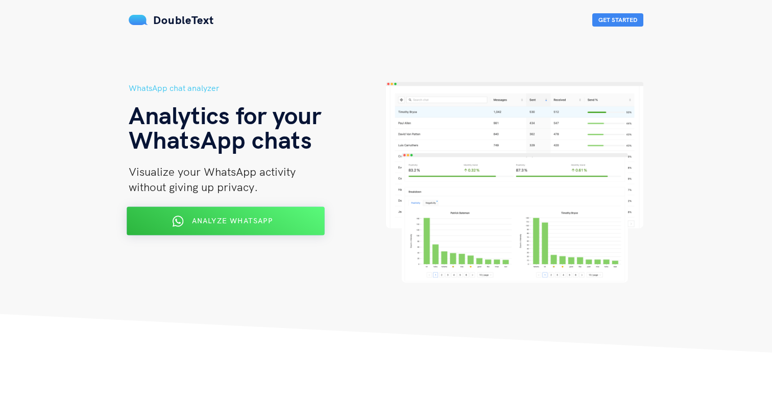
click at [275, 229] on button "Analyze WhatsApp" at bounding box center [226, 221] width 198 height 29
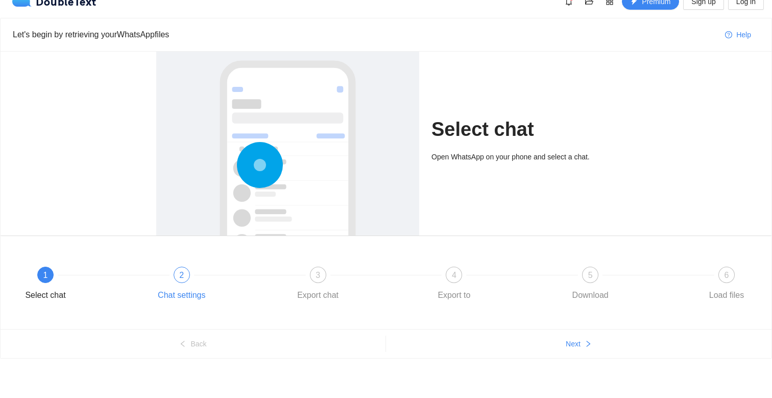
scroll to position [15, 0]
click at [573, 342] on span "Next" at bounding box center [573, 343] width 15 height 11
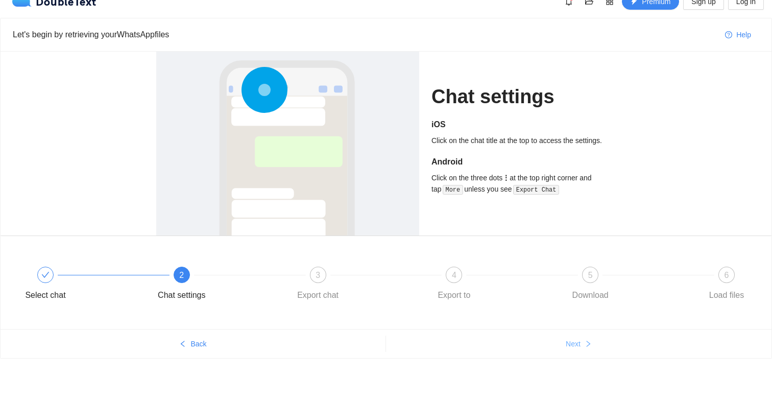
click at [573, 342] on span "Next" at bounding box center [573, 343] width 15 height 11
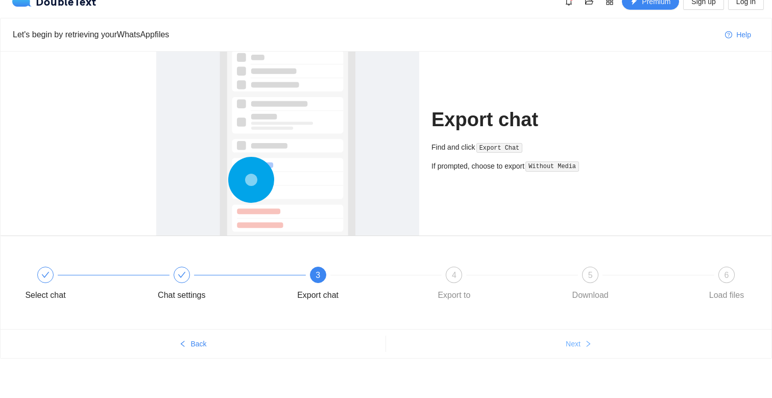
click at [573, 342] on span "Next" at bounding box center [573, 343] width 15 height 11
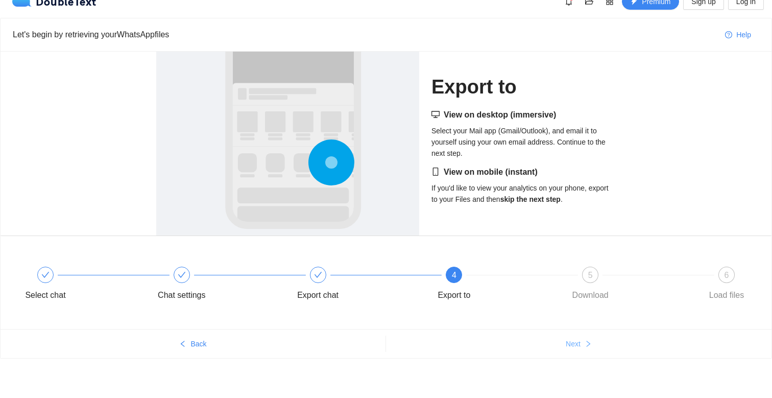
click at [573, 342] on span "Next" at bounding box center [573, 343] width 15 height 11
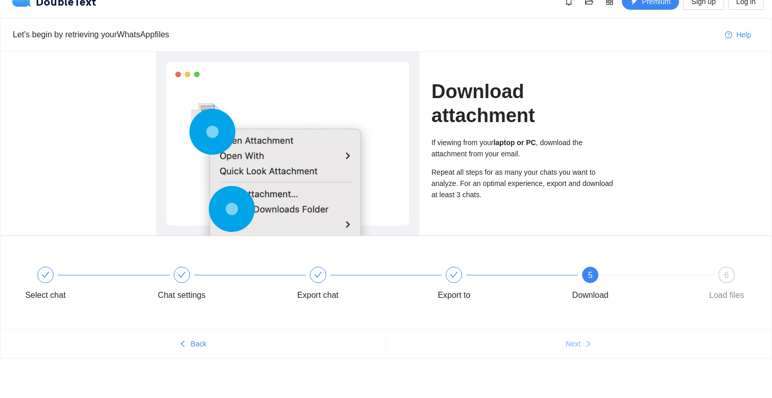
click at [573, 342] on span "Next" at bounding box center [573, 343] width 15 height 11
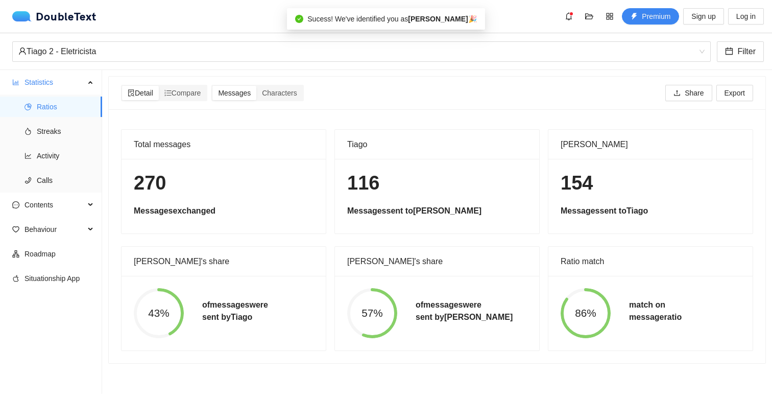
scroll to position [0, 0]
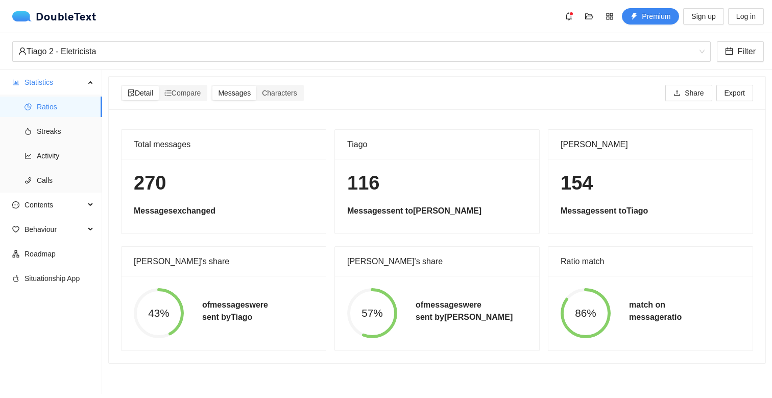
click at [337, 316] on div "57% of messages were sent by [PERSON_NAME]" at bounding box center [437, 313] width 204 height 75
click at [76, 122] on span "Streaks" at bounding box center [65, 131] width 57 height 20
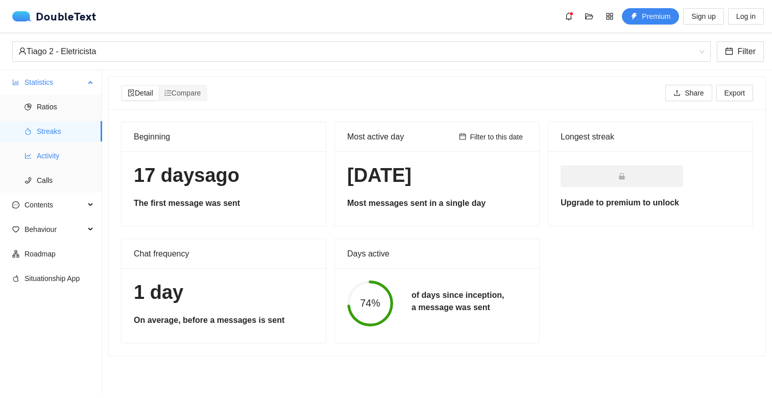
click at [54, 155] on span "Activity" at bounding box center [65, 156] width 57 height 20
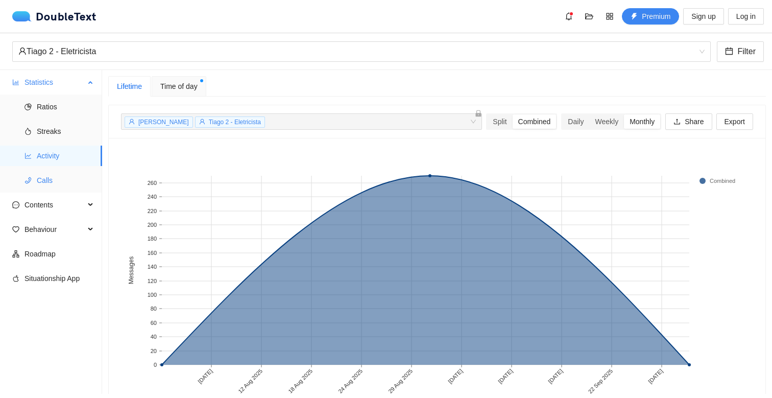
click at [52, 174] on span "Calls" at bounding box center [65, 180] width 57 height 20
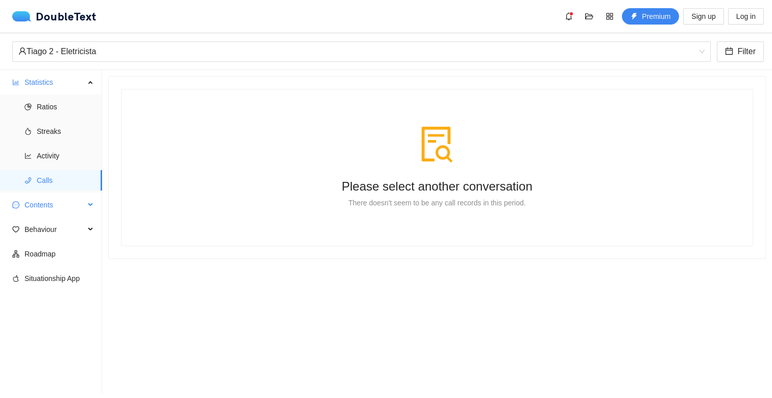
click at [47, 203] on span "Contents" at bounding box center [55, 205] width 60 height 20
click at [49, 223] on span "Word Cloud" at bounding box center [65, 229] width 57 height 20
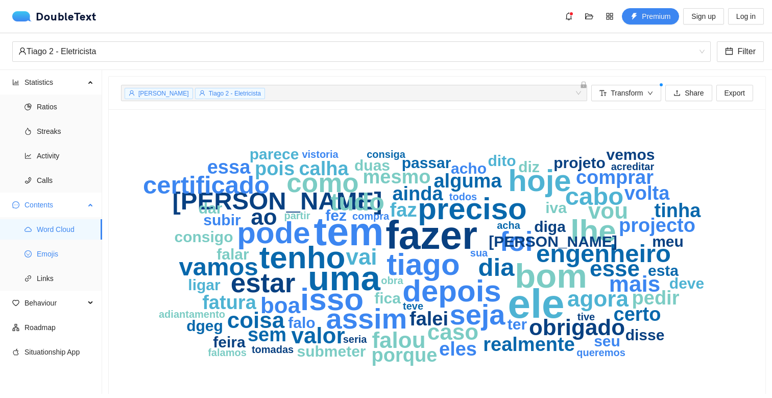
click at [52, 249] on span "Emojis" at bounding box center [65, 254] width 57 height 20
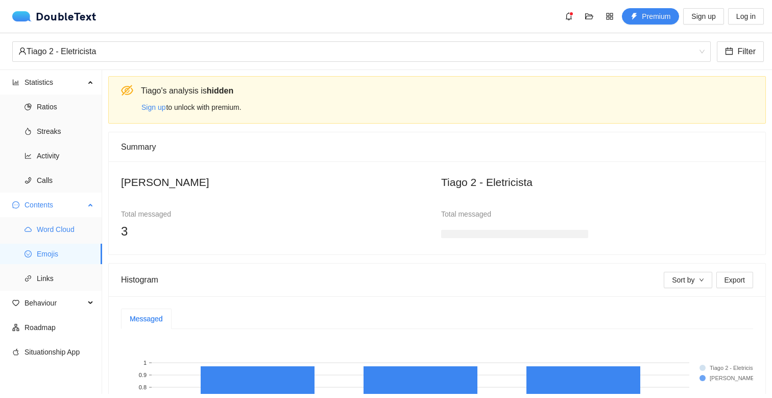
click at [51, 236] on span "Word Cloud" at bounding box center [65, 229] width 57 height 20
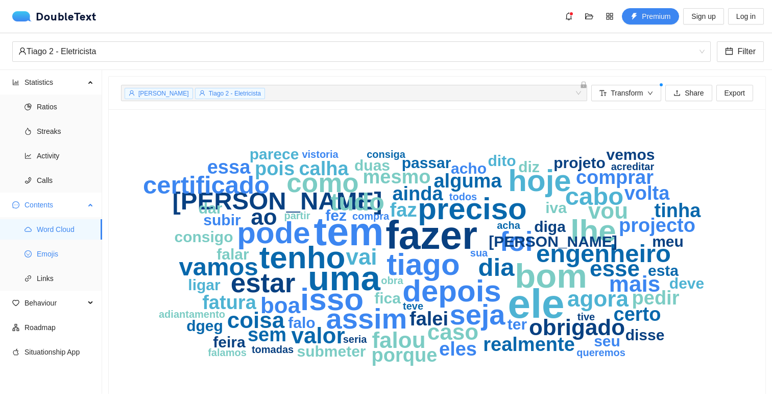
click at [52, 250] on span "Emojis" at bounding box center [65, 254] width 57 height 20
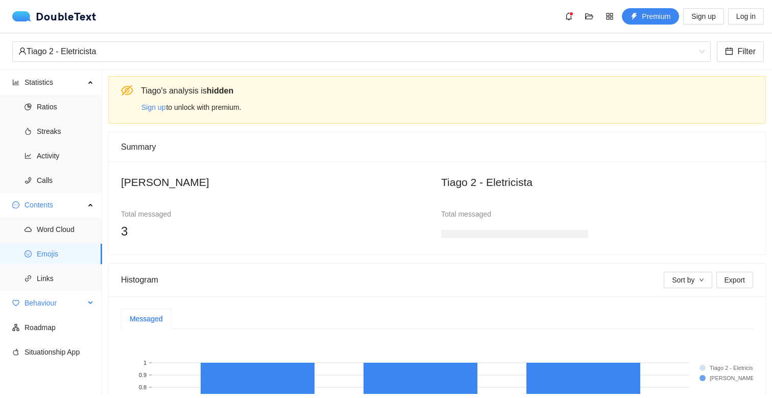
click at [55, 302] on span "Behaviour" at bounding box center [55, 303] width 60 height 20
click at [55, 320] on span "Engagement" at bounding box center [65, 327] width 57 height 20
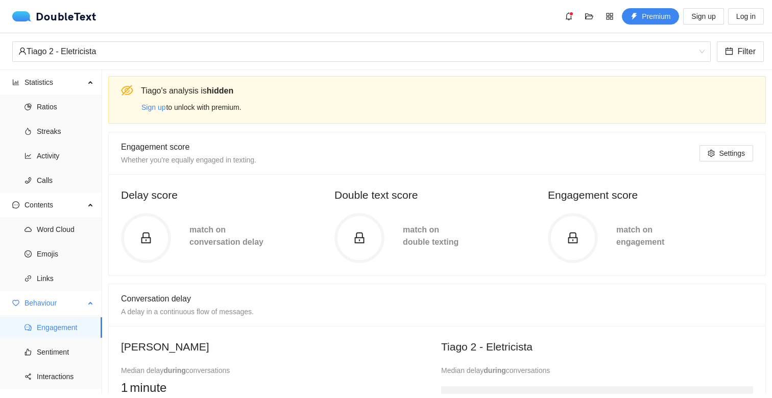
click at [51, 293] on span "Behaviour" at bounding box center [55, 303] width 60 height 20
click at [51, 279] on span "Links" at bounding box center [65, 278] width 57 height 20
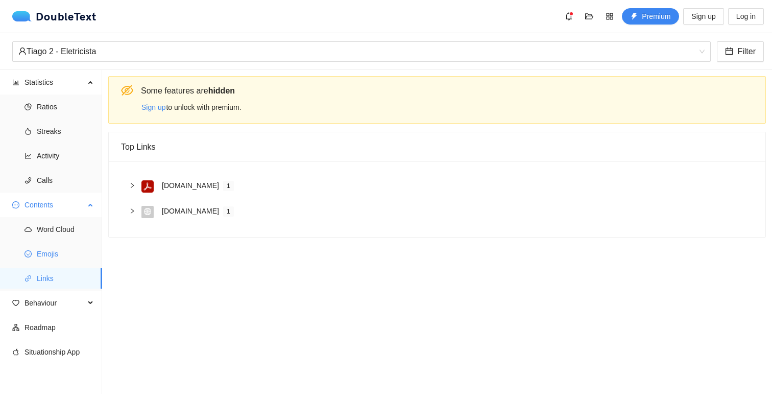
click at [51, 254] on span "Emojis" at bounding box center [65, 254] width 57 height 20
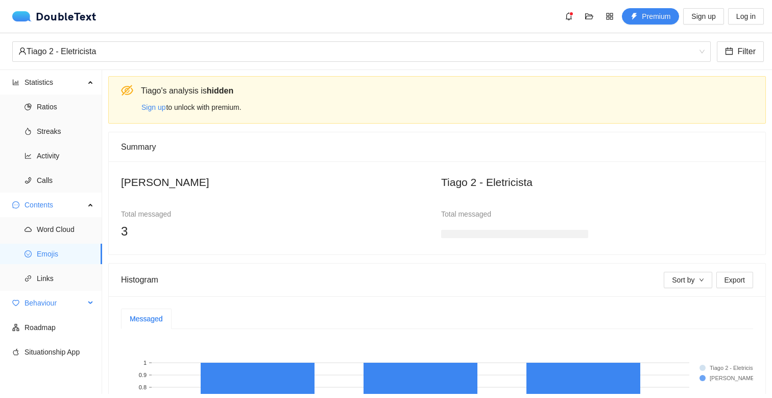
click at [52, 306] on span "Behaviour" at bounding box center [55, 303] width 60 height 20
click at [39, 114] on span "Ratios" at bounding box center [65, 106] width 57 height 20
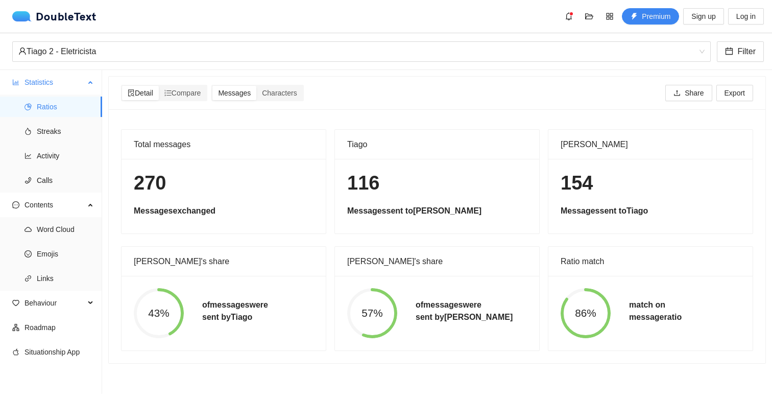
click at [44, 87] on span "Statistics" at bounding box center [55, 82] width 60 height 20
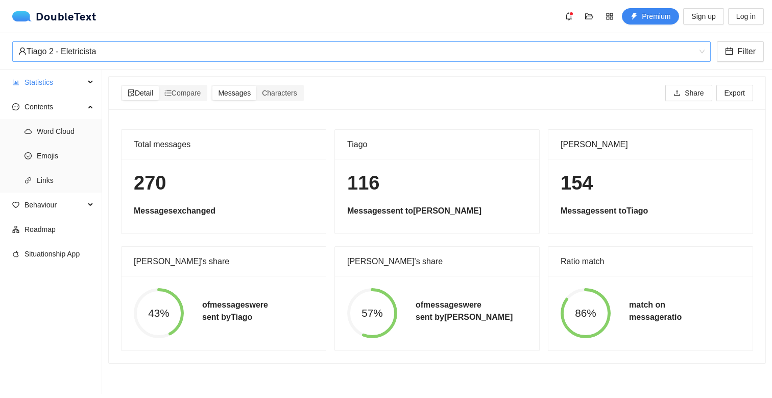
click at [86, 61] on div "Tiago 2 - Eletricista" at bounding box center [356, 51] width 677 height 19
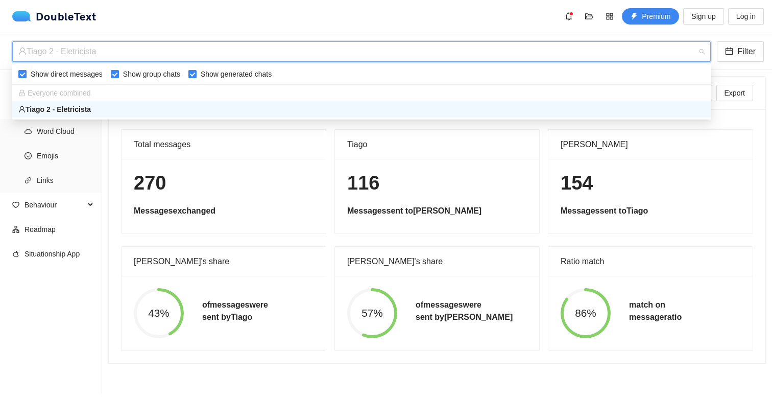
click at [281, 147] on div "Total messages" at bounding box center [224, 144] width 180 height 29
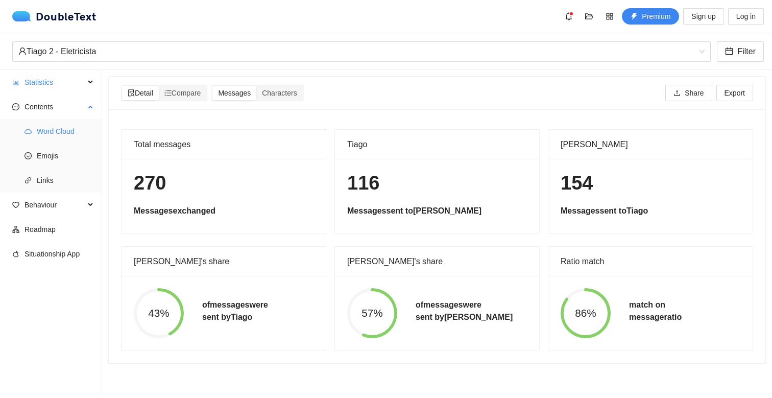
click at [49, 127] on span "Word Cloud" at bounding box center [65, 131] width 57 height 20
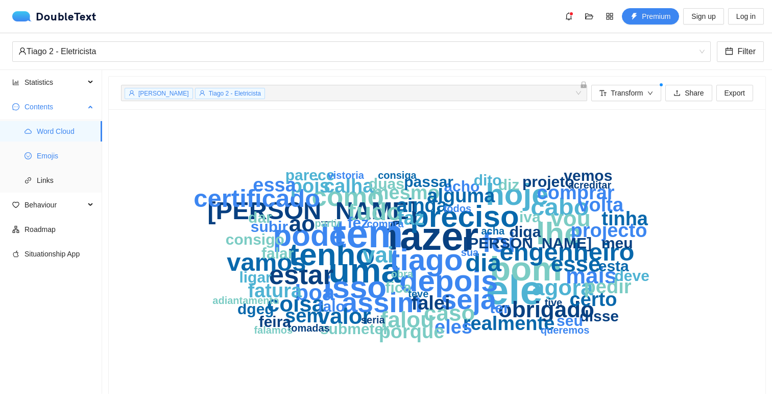
click at [47, 150] on span "Emojis" at bounding box center [65, 156] width 57 height 20
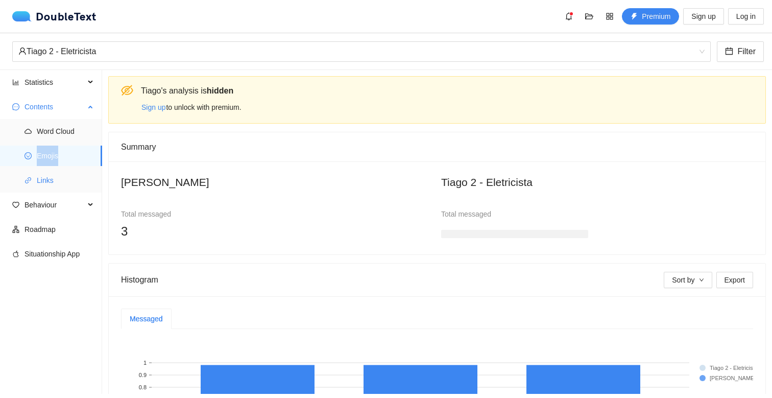
click at [51, 180] on span "Links" at bounding box center [65, 180] width 57 height 20
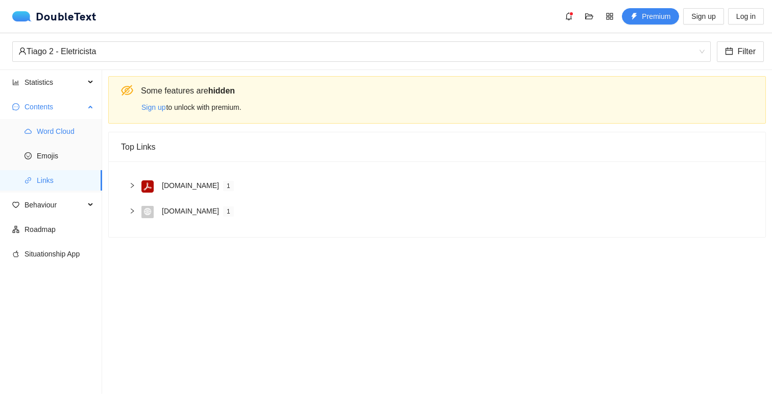
click at [51, 131] on span "Word Cloud" at bounding box center [65, 131] width 57 height 20
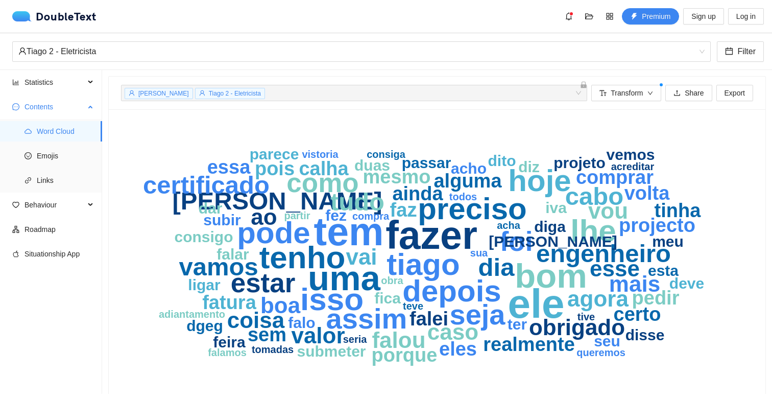
click at [54, 144] on ul "Word Cloud Emojis Links" at bounding box center [51, 156] width 102 height 74
click at [55, 151] on span "Emojis" at bounding box center [65, 156] width 57 height 20
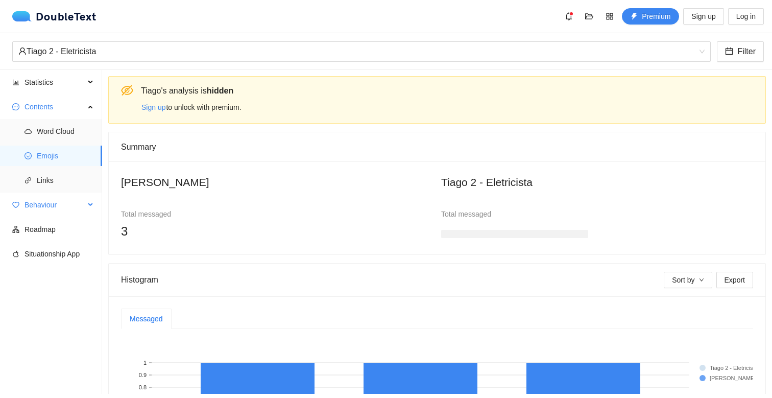
click at [55, 198] on span "Behaviour" at bounding box center [55, 205] width 60 height 20
click at [53, 223] on span "Engagement" at bounding box center [65, 229] width 57 height 20
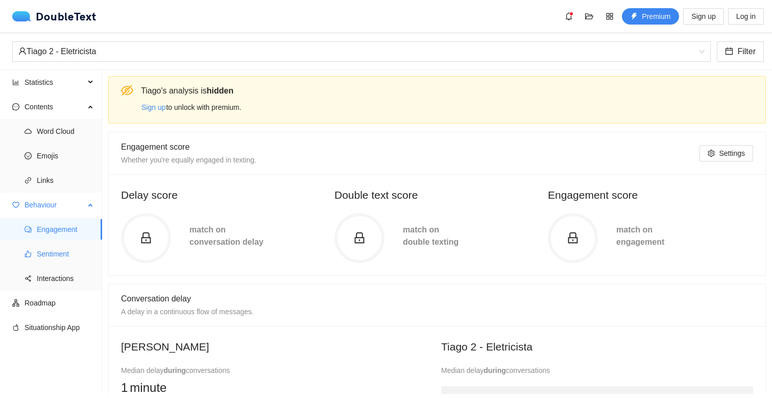
click at [63, 262] on span "Sentiment" at bounding box center [65, 254] width 57 height 20
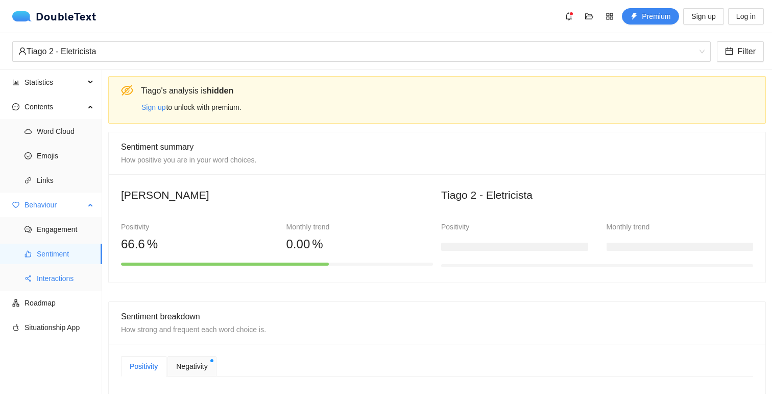
click at [65, 274] on span "Interactions" at bounding box center [65, 278] width 57 height 20
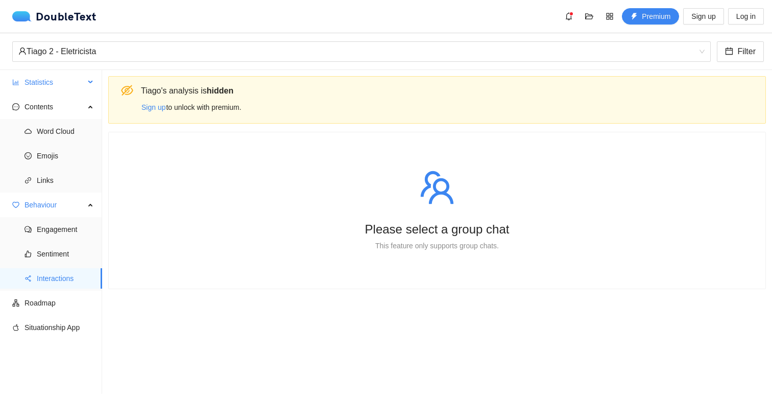
click at [28, 86] on span "Statistics" at bounding box center [55, 82] width 60 height 20
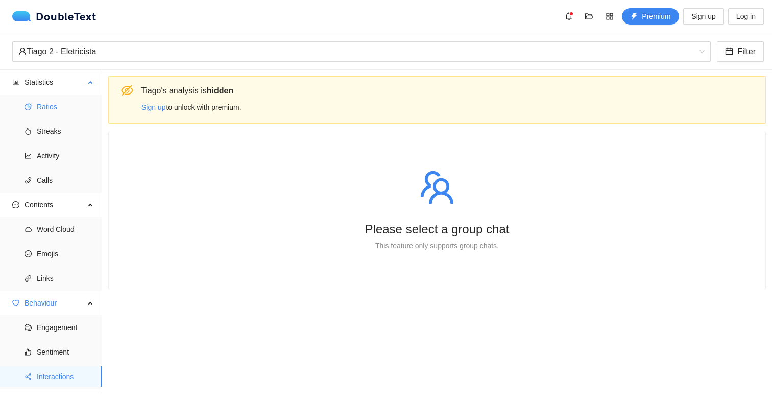
click at [34, 113] on li "Ratios" at bounding box center [51, 106] width 102 height 20
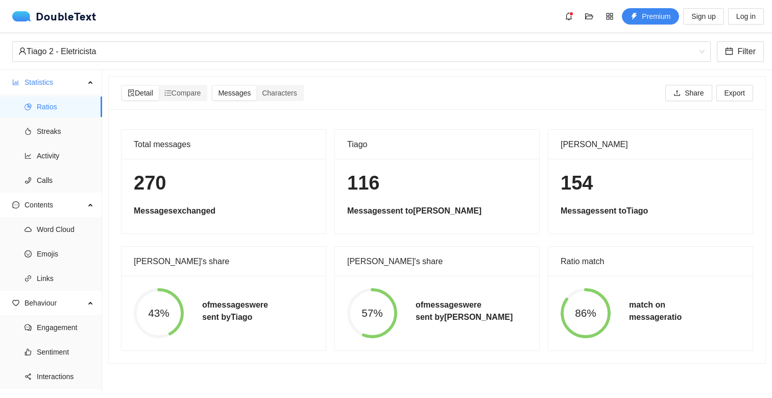
click at [173, 105] on div "Detail Compare Messages Characters Share Export" at bounding box center [437, 93] width 632 height 33
click at [180, 96] on span "Compare" at bounding box center [182, 93] width 37 height 8
click at [159, 86] on input "Compare" at bounding box center [159, 86] width 0 height 0
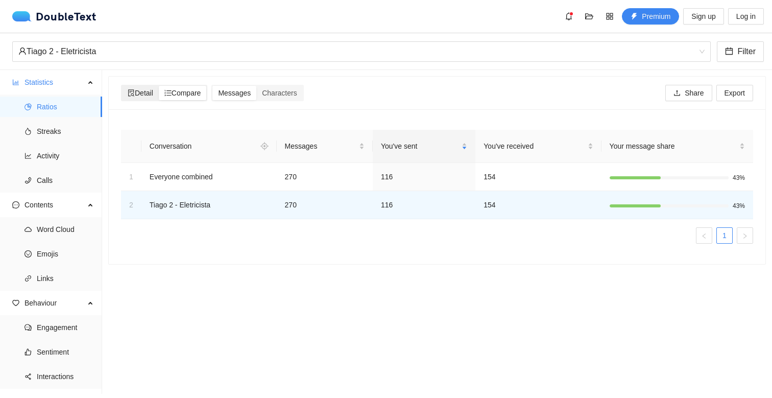
click at [144, 98] on div "Detail" at bounding box center [140, 93] width 37 height 14
click at [122, 86] on input "Detail" at bounding box center [122, 86] width 0 height 0
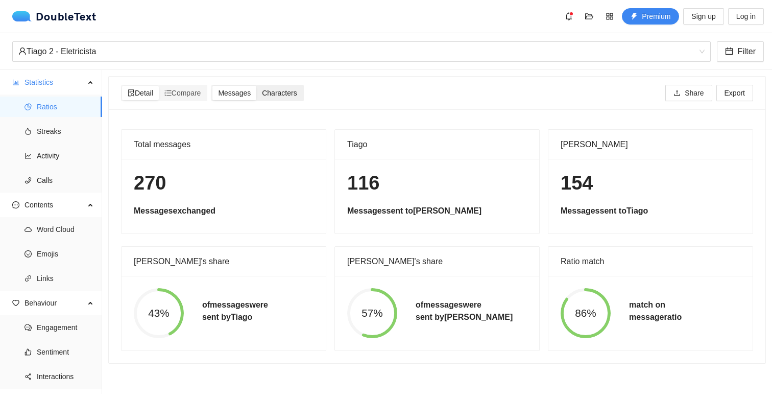
click at [280, 90] on span "Characters" at bounding box center [279, 93] width 35 height 8
click at [256, 86] on input "Characters" at bounding box center [256, 86] width 0 height 0
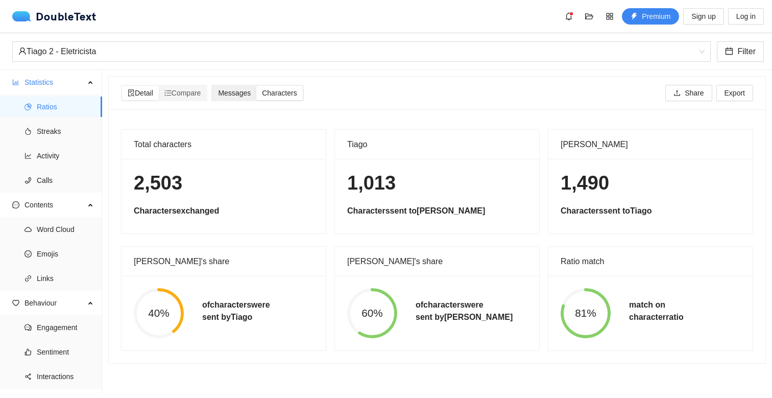
click at [251, 92] on span "Messages" at bounding box center [234, 93] width 33 height 8
click at [212, 86] on input "Messages" at bounding box center [212, 86] width 0 height 0
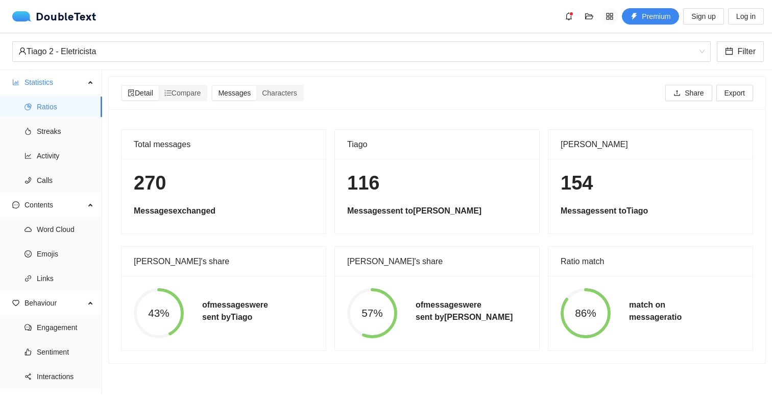
click at [607, 20] on icon "appstore" at bounding box center [610, 16] width 8 height 8
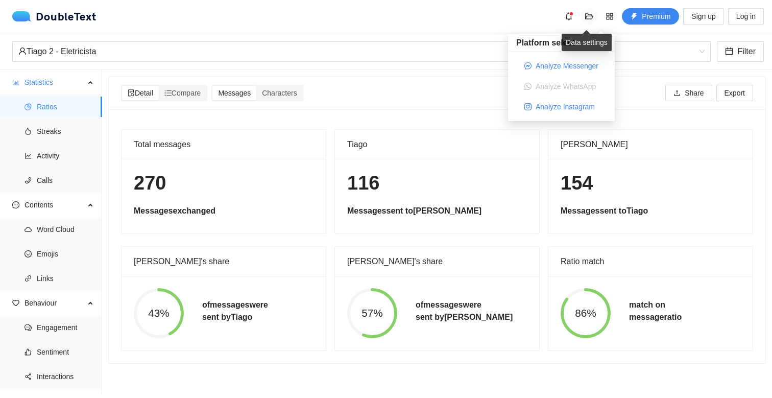
click at [589, 20] on icon "folder-open" at bounding box center [589, 16] width 8 height 8
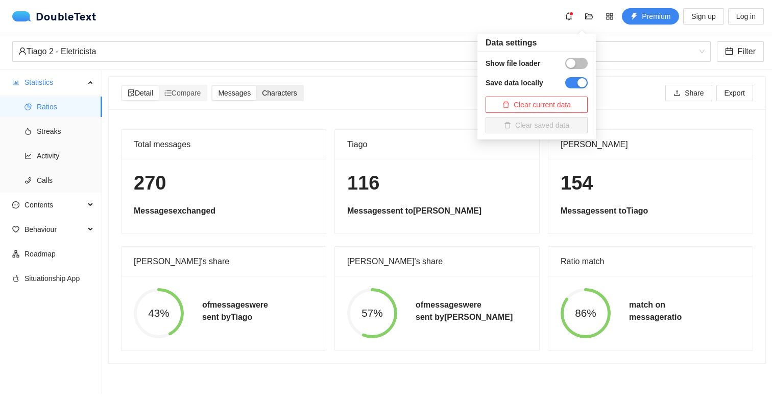
click at [280, 94] on span "Characters" at bounding box center [279, 93] width 35 height 8
click at [256, 86] on input "Characters" at bounding box center [256, 86] width 0 height 0
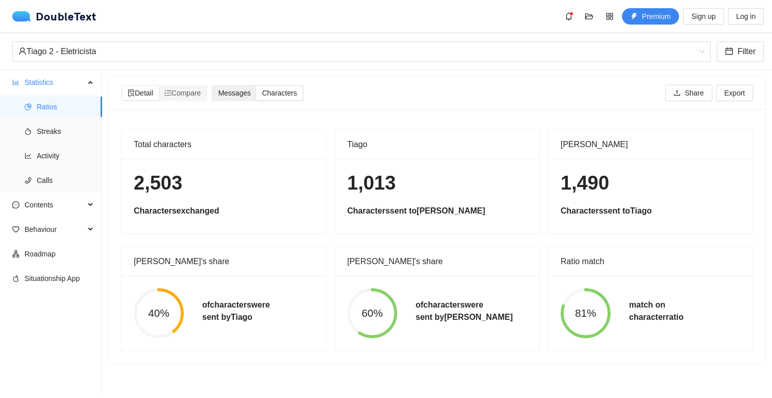
click at [251, 93] on span "Messages" at bounding box center [234, 93] width 33 height 8
click at [212, 86] on input "Messages" at bounding box center [212, 86] width 0 height 0
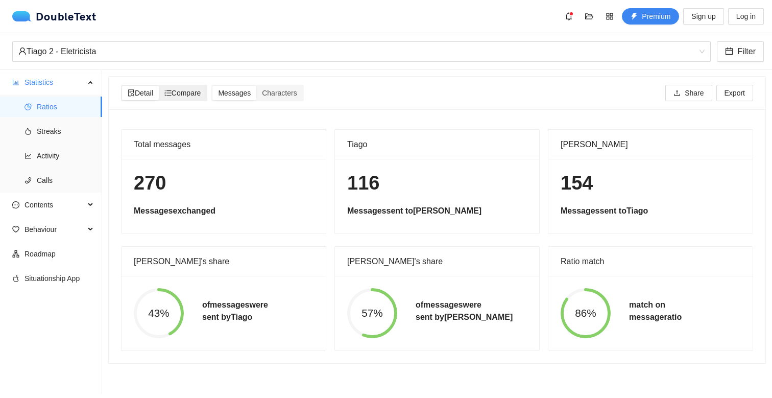
click at [185, 94] on span "Compare" at bounding box center [182, 93] width 37 height 8
click at [159, 86] on input "Compare" at bounding box center [159, 86] width 0 height 0
